Goal: Information Seeking & Learning: Learn about a topic

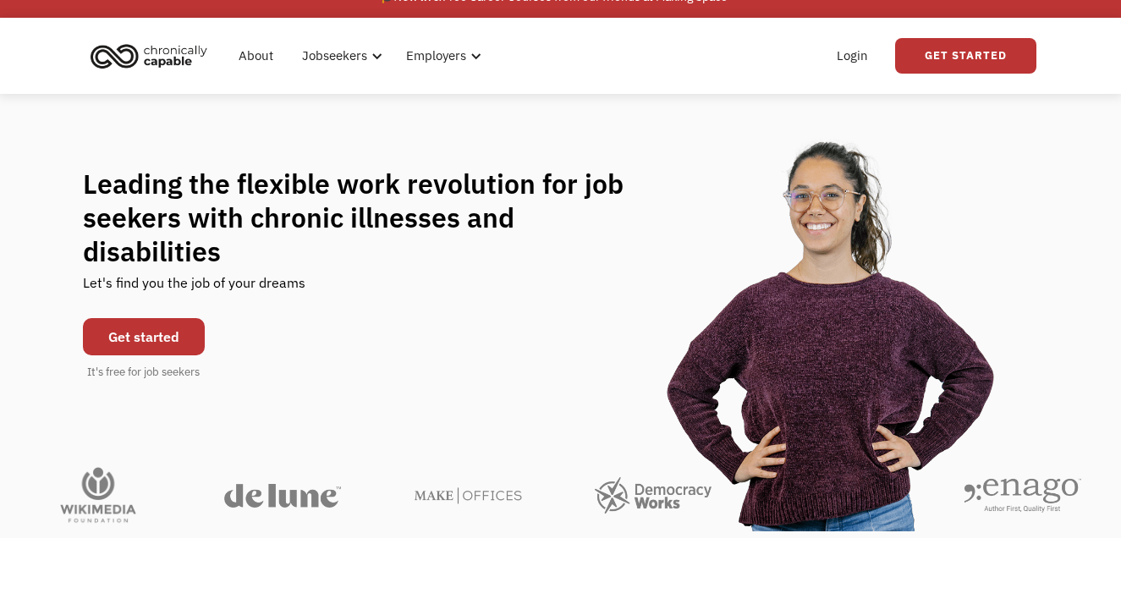
scroll to position [26, 0]
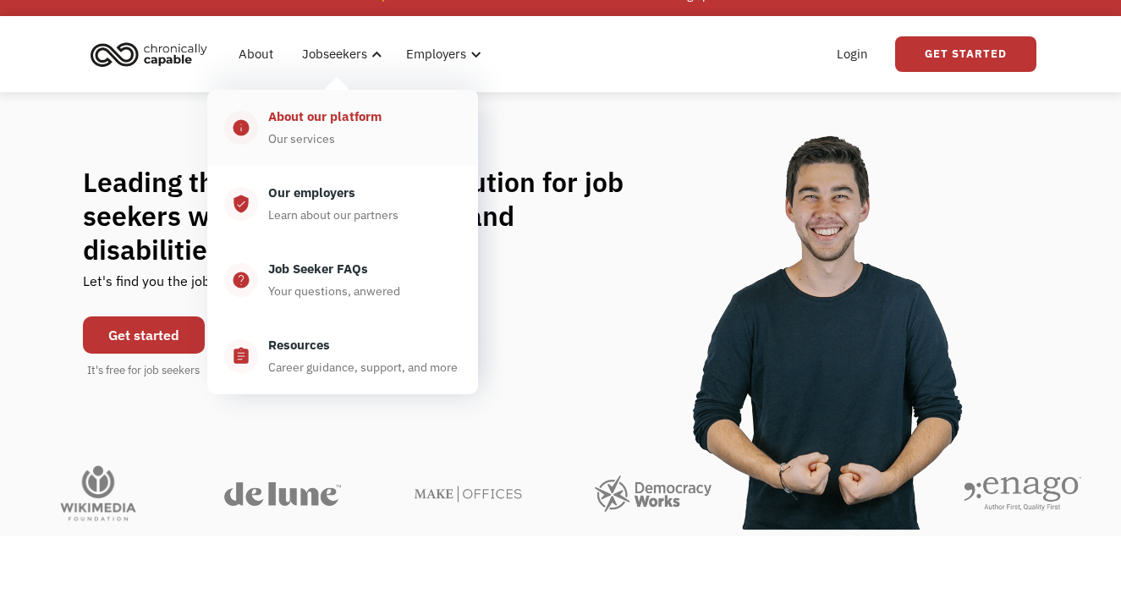
click at [335, 124] on div "About our platform" at bounding box center [324, 117] width 113 height 20
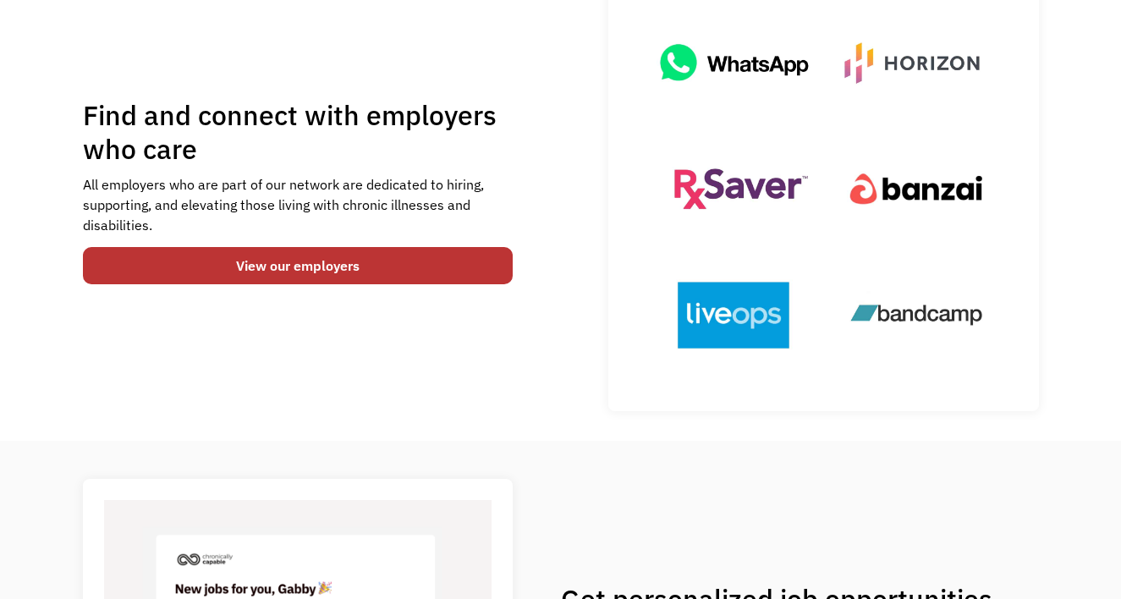
scroll to position [245, 0]
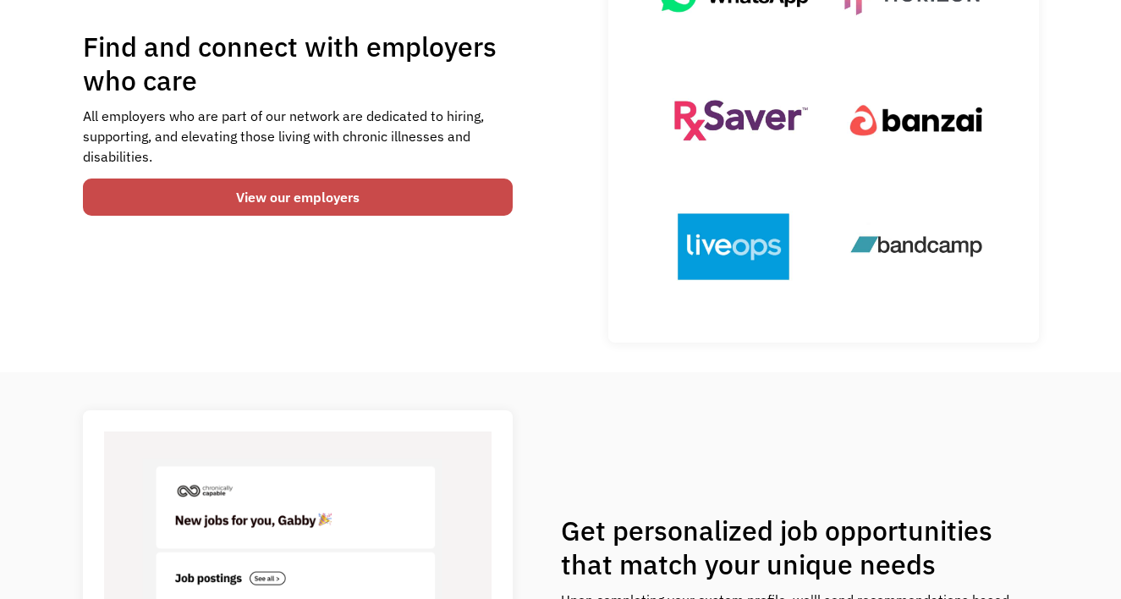
click at [456, 196] on link "View our employers" at bounding box center [298, 197] width 431 height 37
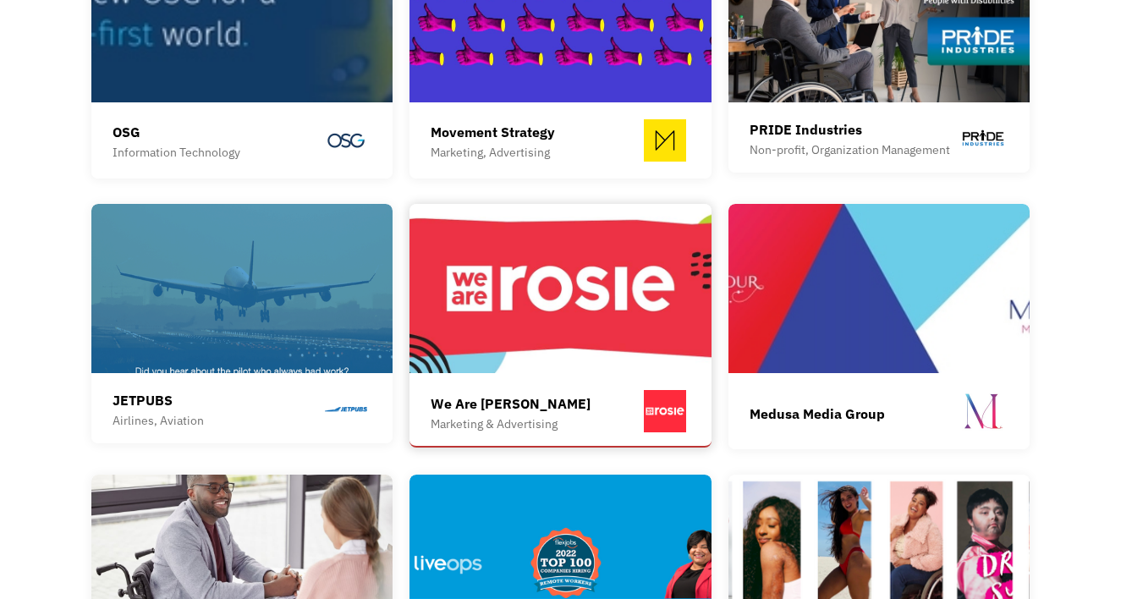
scroll to position [1908, 0]
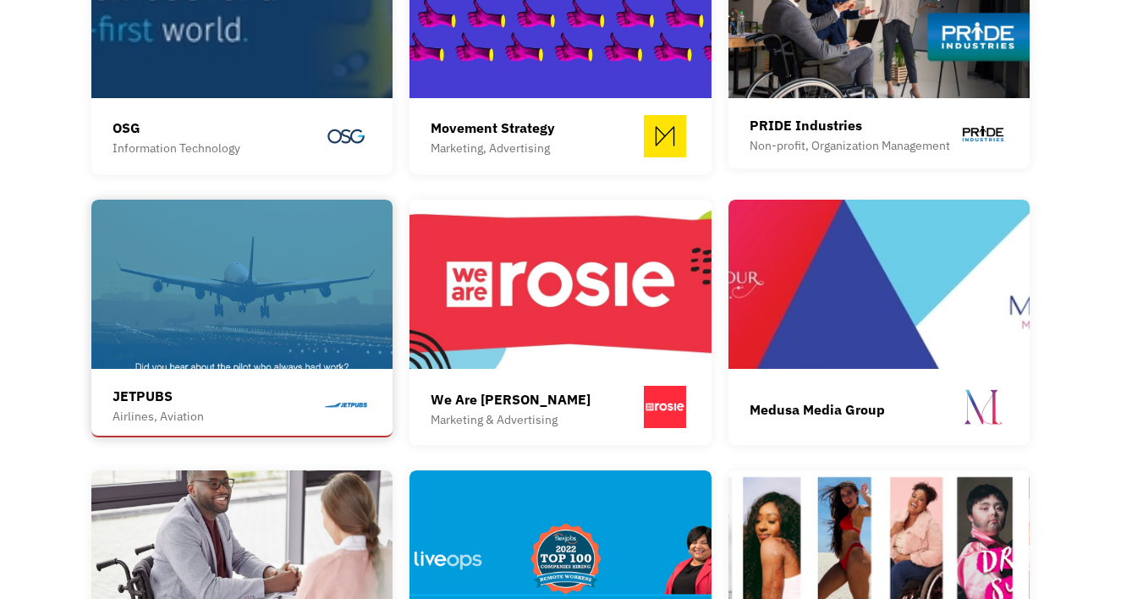
click at [181, 386] on div "JETPUBS" at bounding box center [158, 396] width 91 height 20
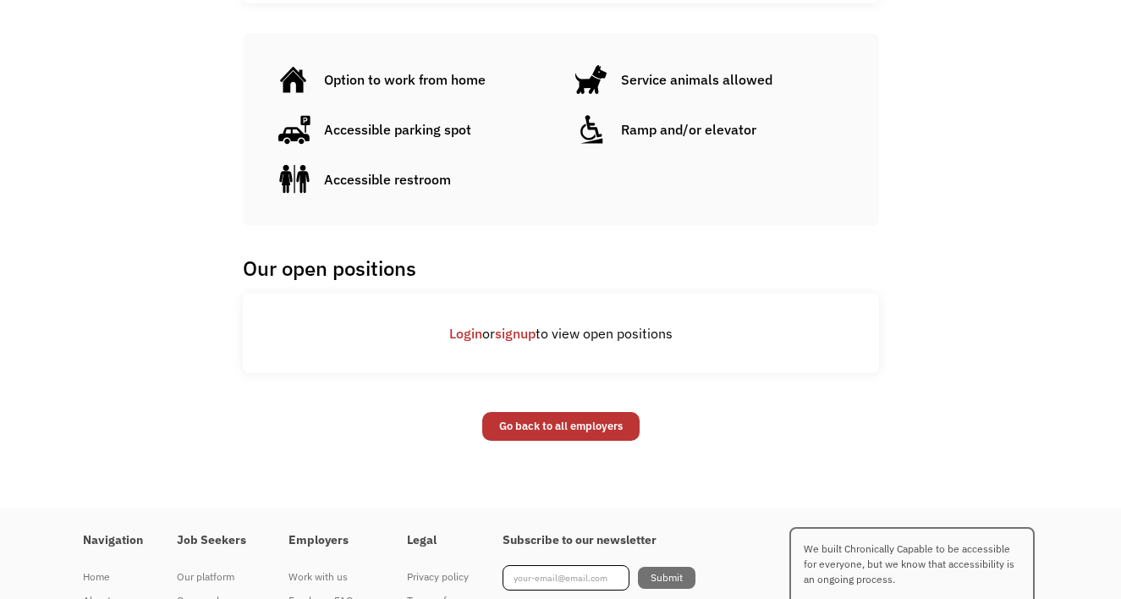
scroll to position [1023, 0]
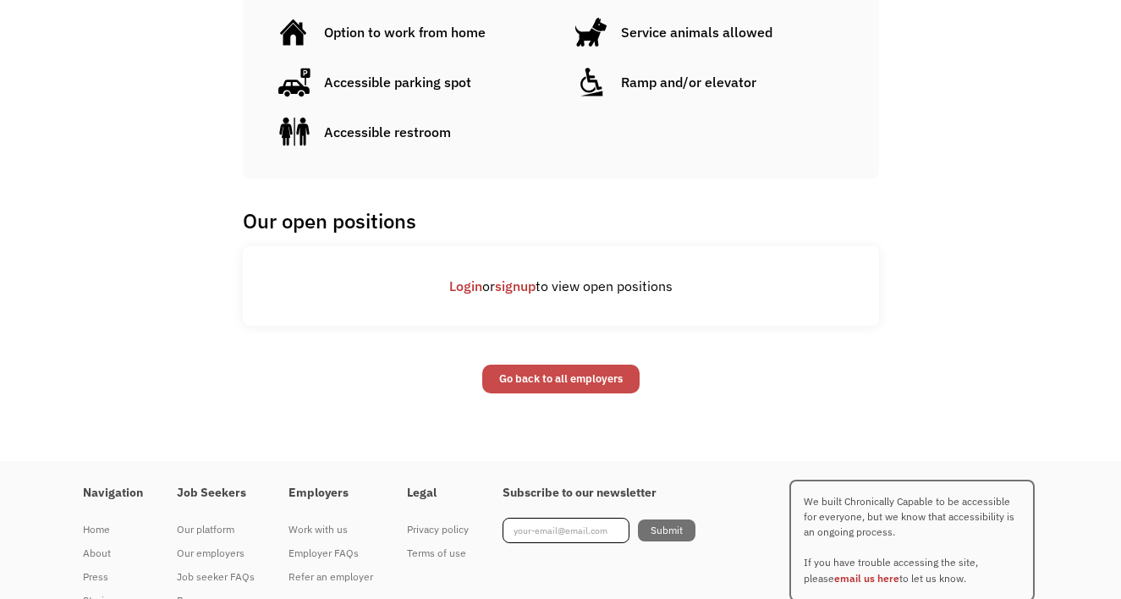
click at [547, 382] on link "Go back to all employers" at bounding box center [560, 379] width 157 height 29
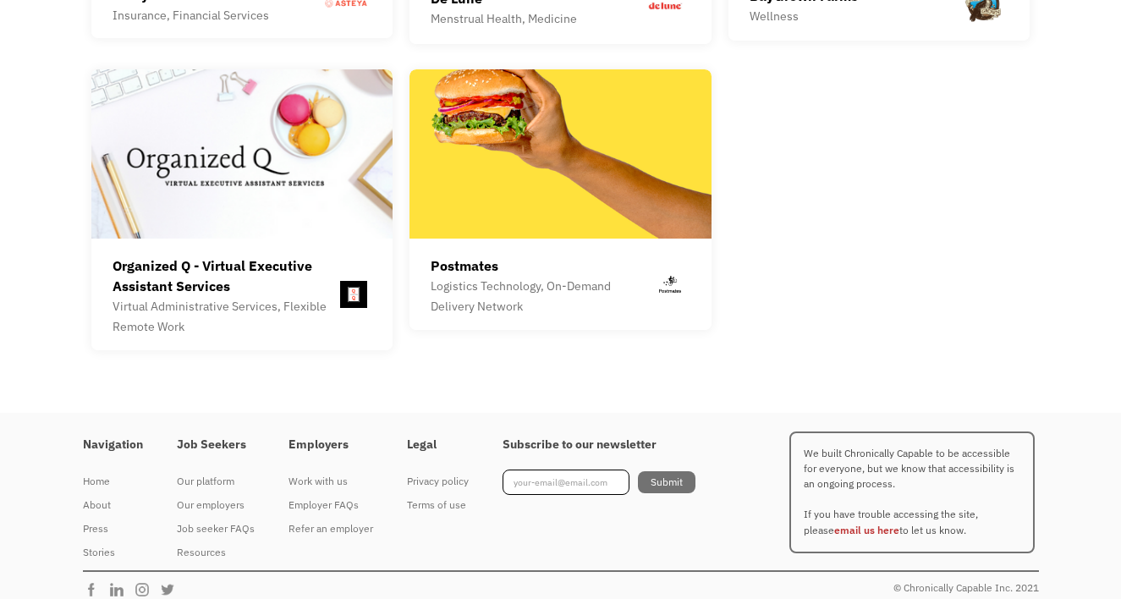
scroll to position [4804, 0]
click at [216, 519] on div "Job seeker FAQs" at bounding box center [216, 529] width 78 height 20
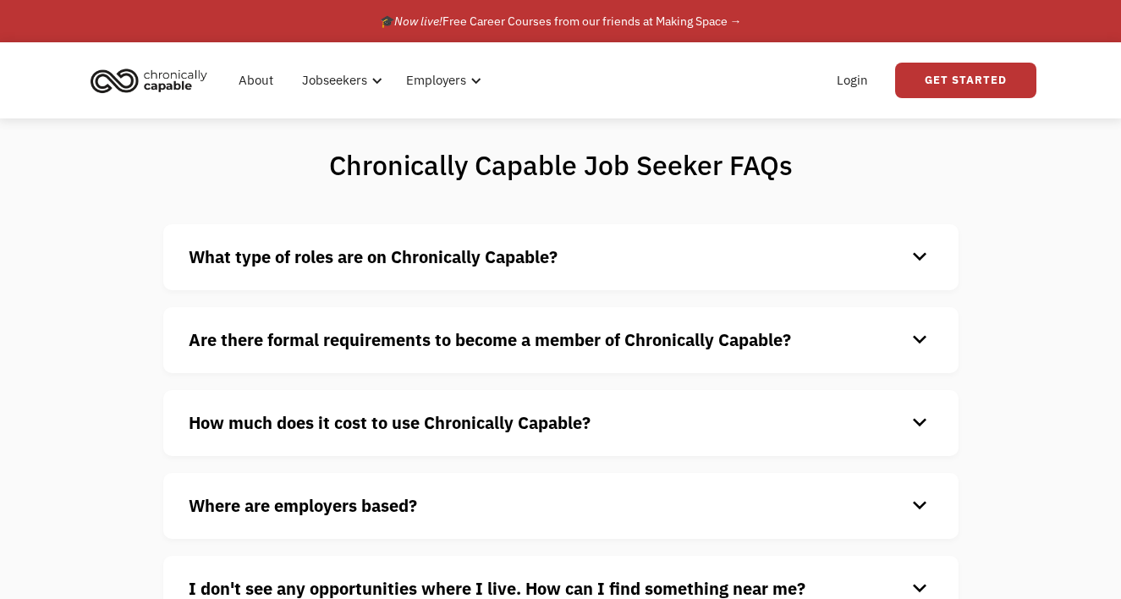
click at [921, 256] on div "keyboard_arrow_down" at bounding box center [919, 257] width 27 height 25
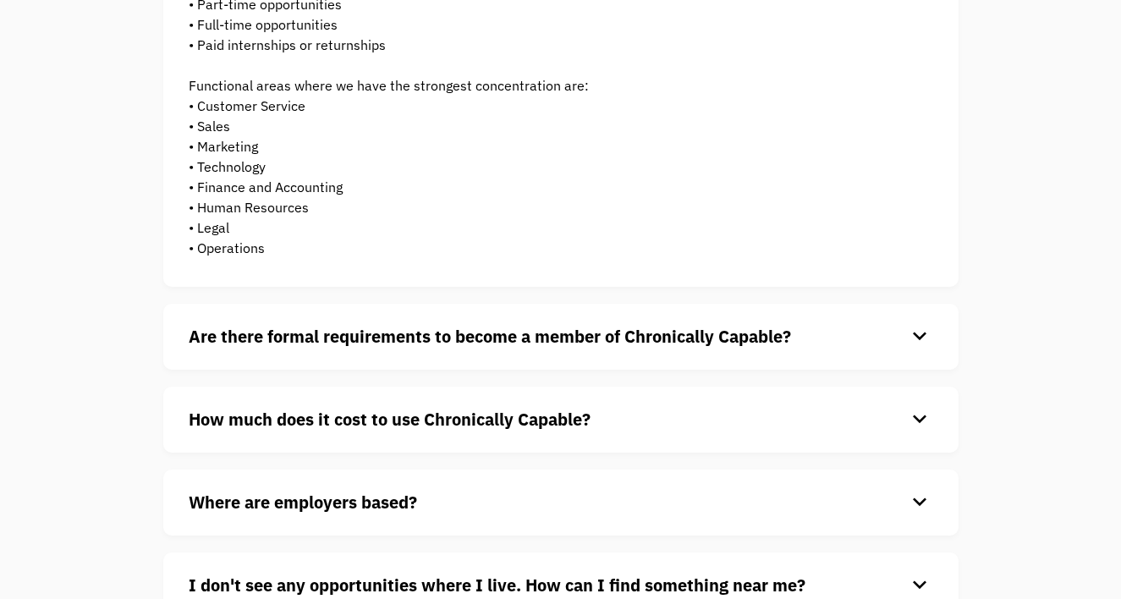
scroll to position [336, 0]
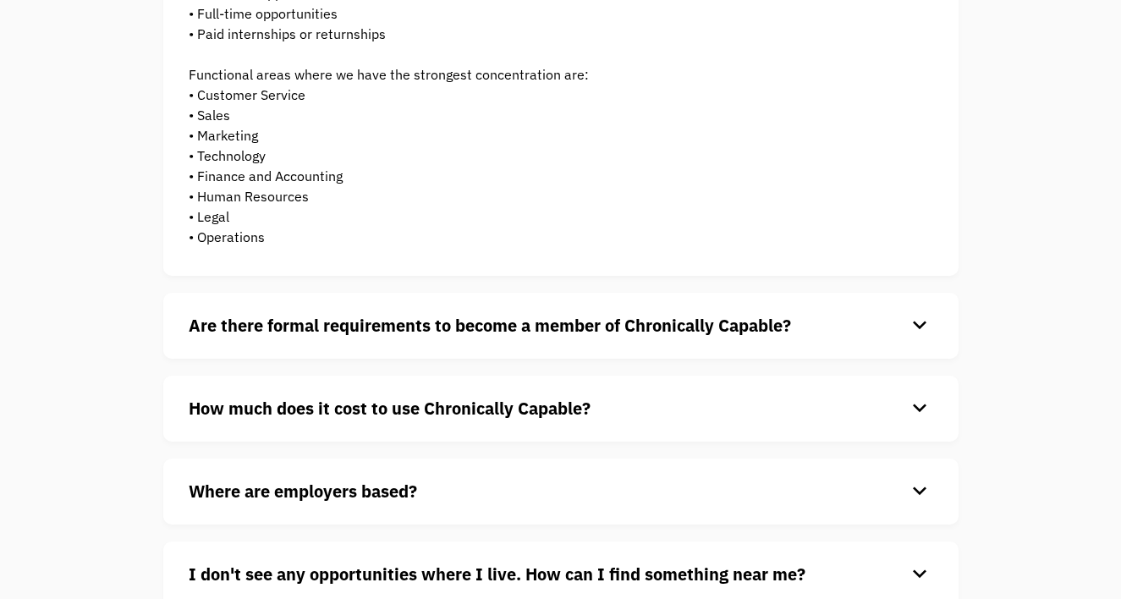
click at [919, 327] on div "keyboard_arrow_down" at bounding box center [919, 325] width 27 height 25
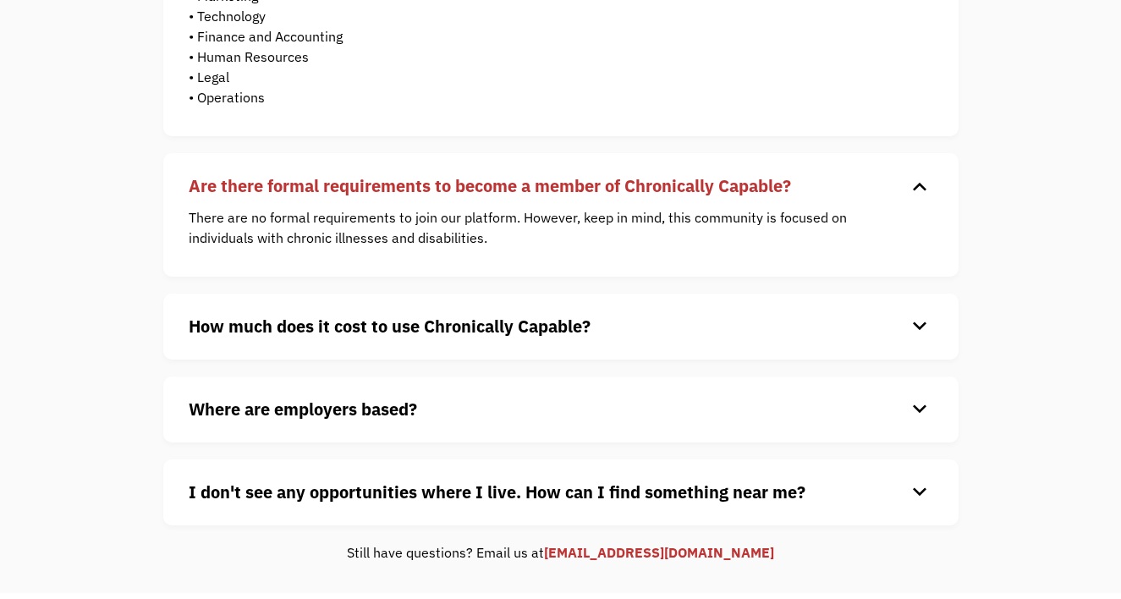
scroll to position [482, 0]
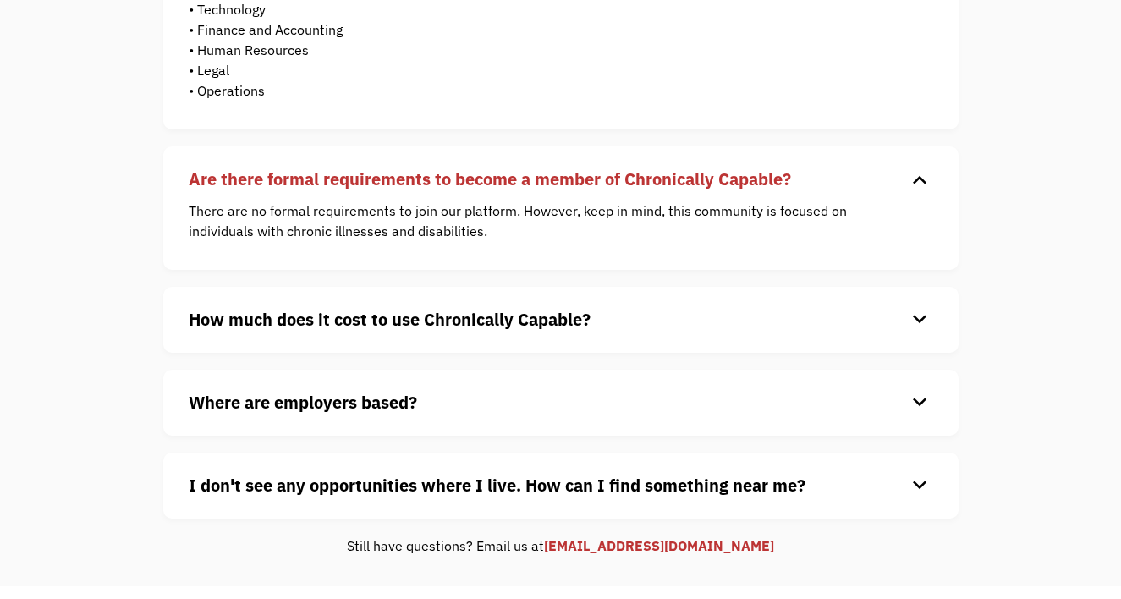
click at [920, 318] on div "keyboard_arrow_down" at bounding box center [919, 319] width 27 height 25
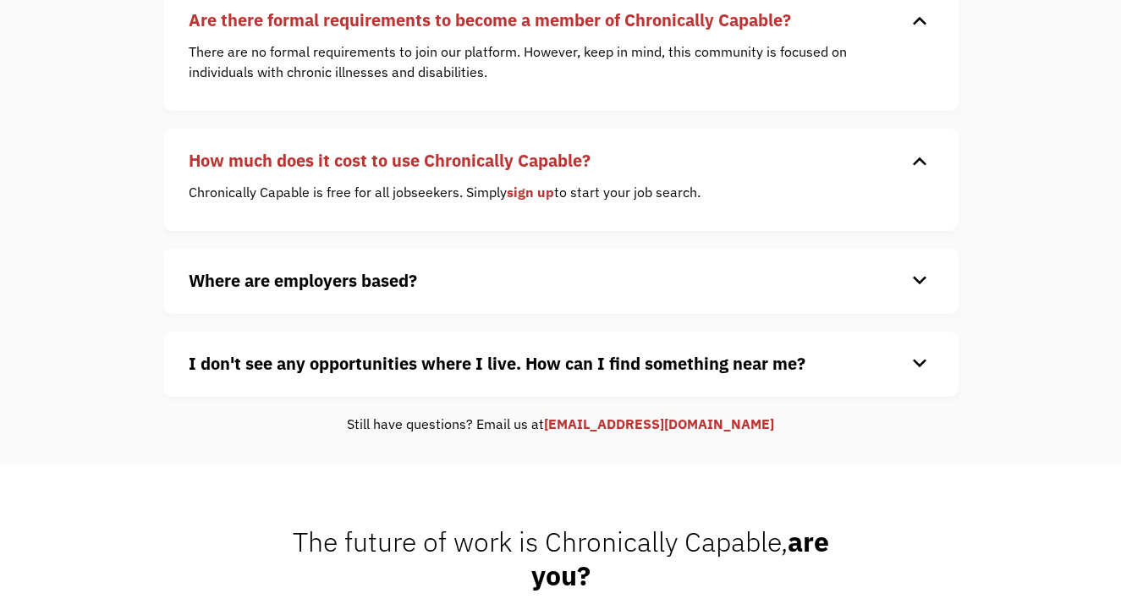
scroll to position [652, 0]
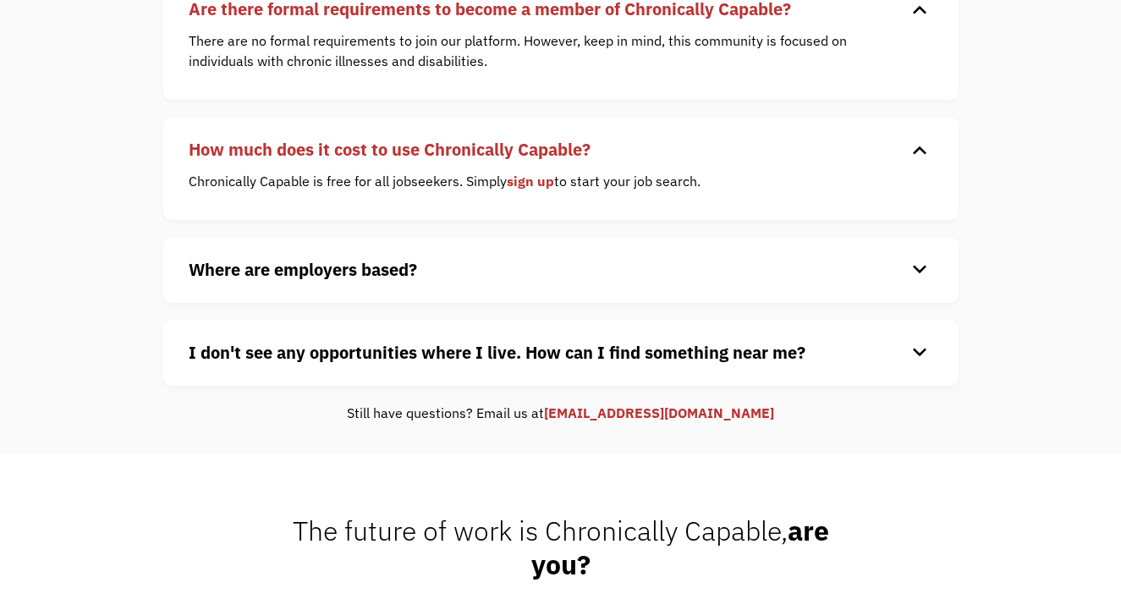
click at [921, 273] on div "keyboard_arrow_down" at bounding box center [919, 269] width 27 height 25
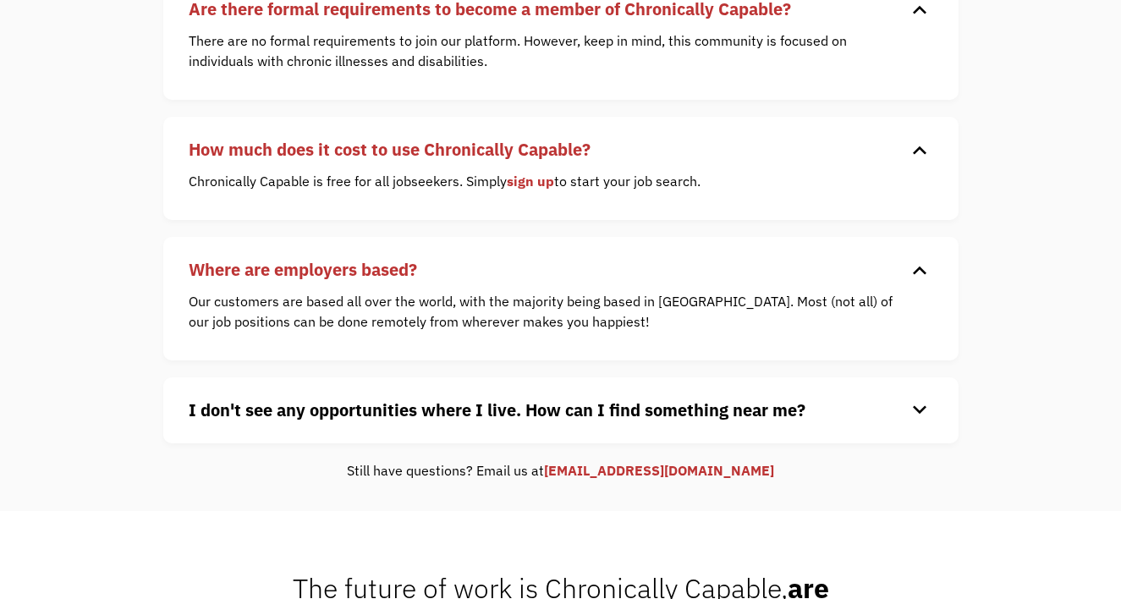
scroll to position [712, 0]
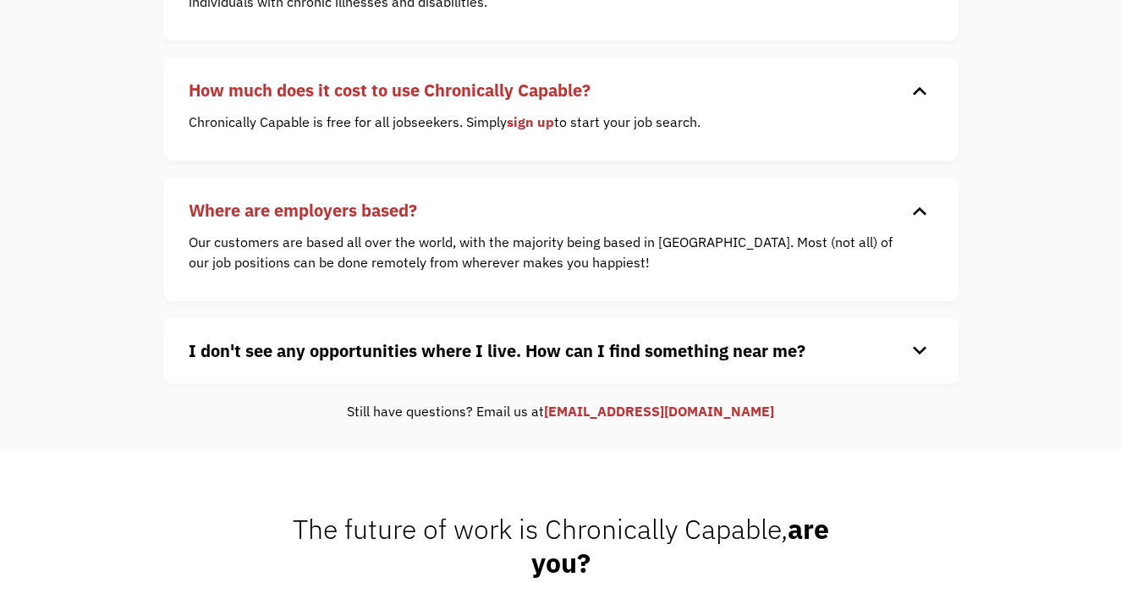
click at [915, 346] on div "keyboard_arrow_down" at bounding box center [919, 350] width 27 height 25
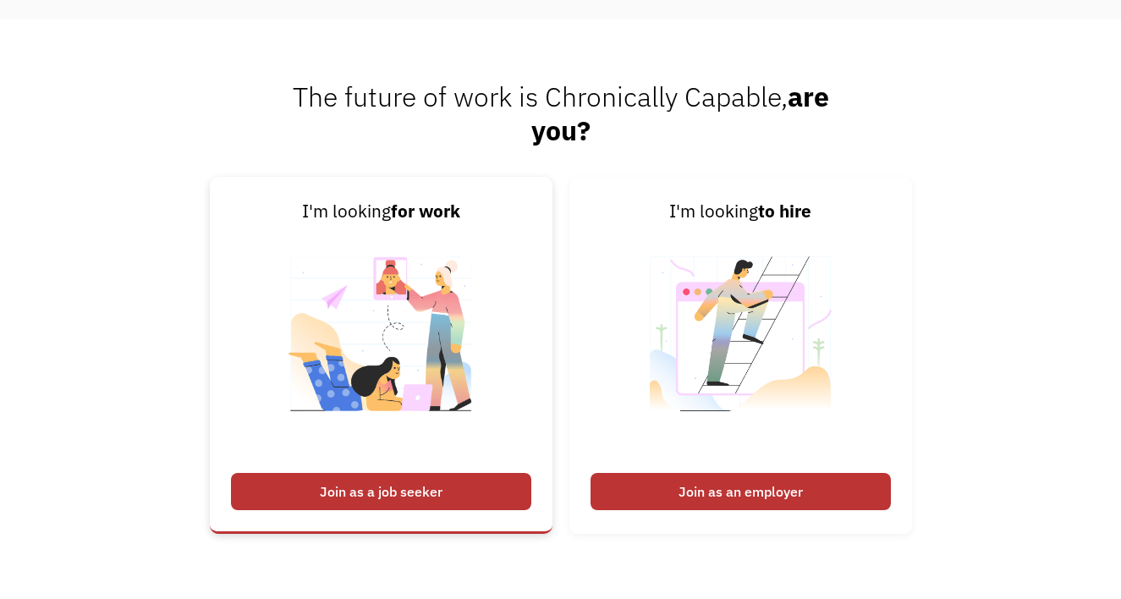
scroll to position [1261, 0]
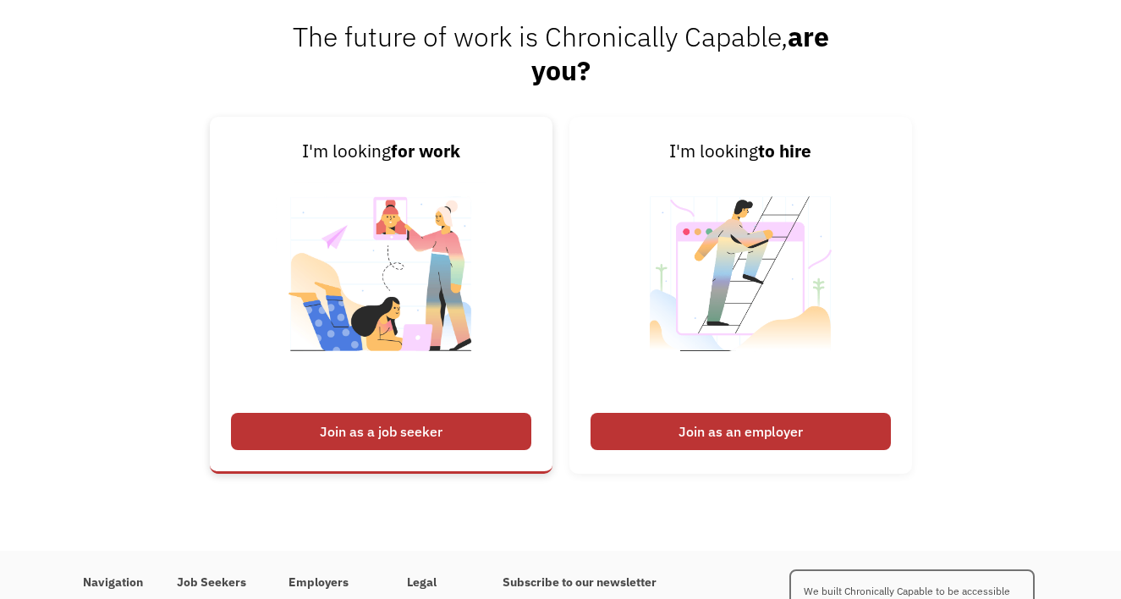
click at [392, 422] on div "Join as a job seeker" at bounding box center [381, 431] width 300 height 37
click at [388, 431] on div "Join as a job seeker" at bounding box center [381, 431] width 300 height 37
